Goal: Task Accomplishment & Management: Use online tool/utility

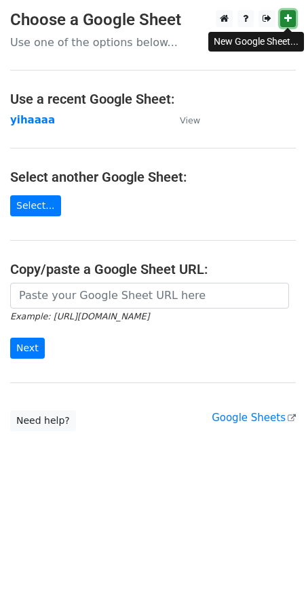
click at [285, 20] on icon at bounding box center [287, 18] width 7 height 9
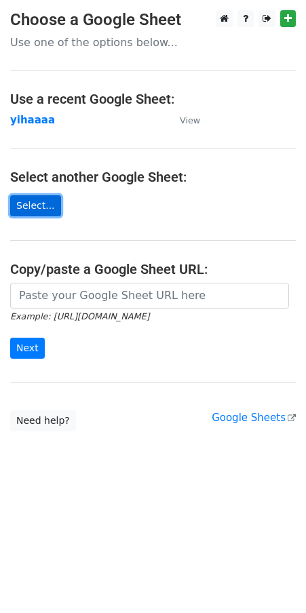
click at [41, 212] on link "Select..." at bounding box center [35, 205] width 51 height 21
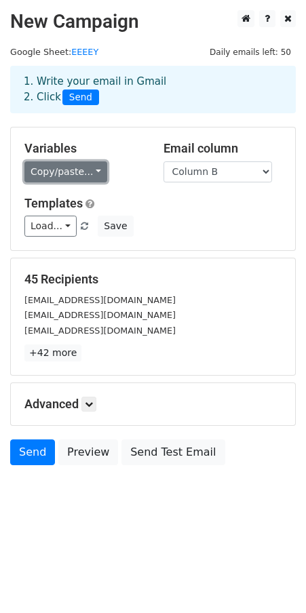
click at [74, 176] on link "Copy/paste..." at bounding box center [65, 171] width 83 height 21
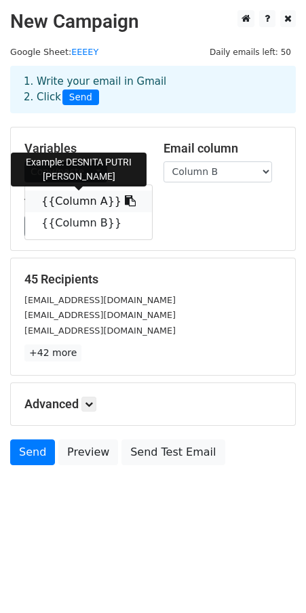
click at [125, 203] on icon at bounding box center [130, 200] width 11 height 11
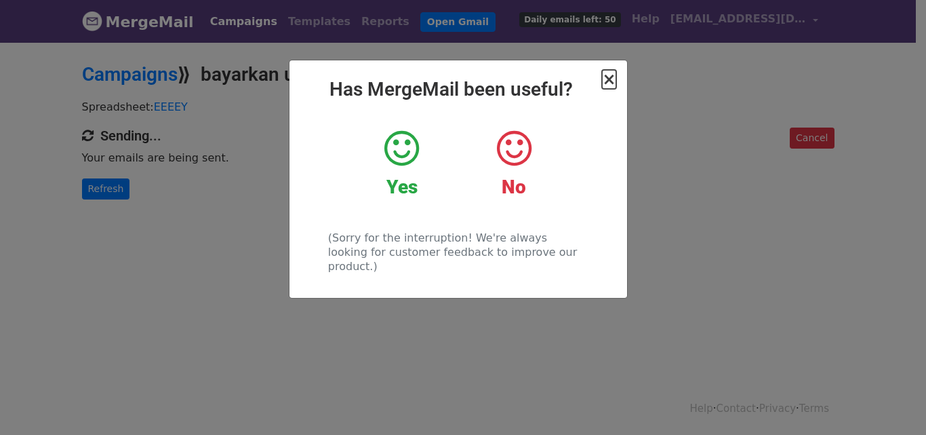
click at [614, 75] on span "×" at bounding box center [609, 79] width 14 height 19
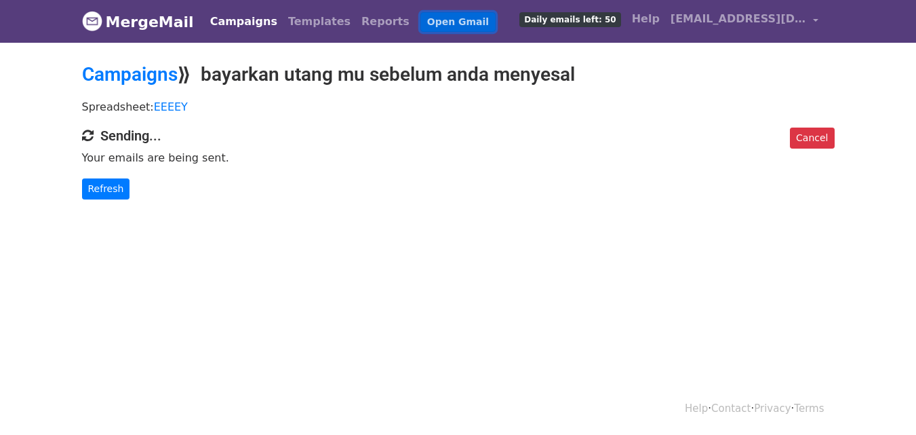
click at [421, 19] on link "Open Gmail" at bounding box center [457, 22] width 75 height 20
